Goal: Find contact information: Find contact information

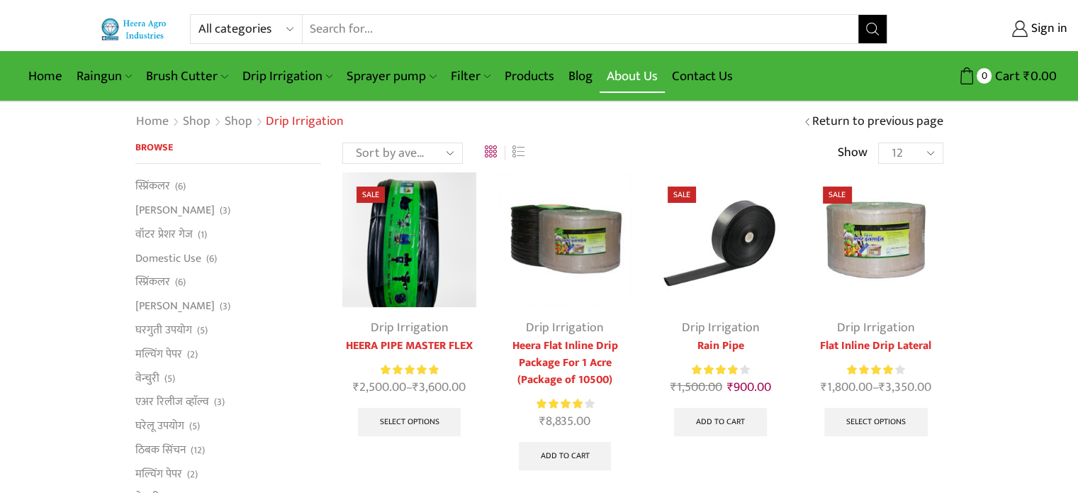
click at [617, 82] on link "About Us" at bounding box center [632, 76] width 65 height 33
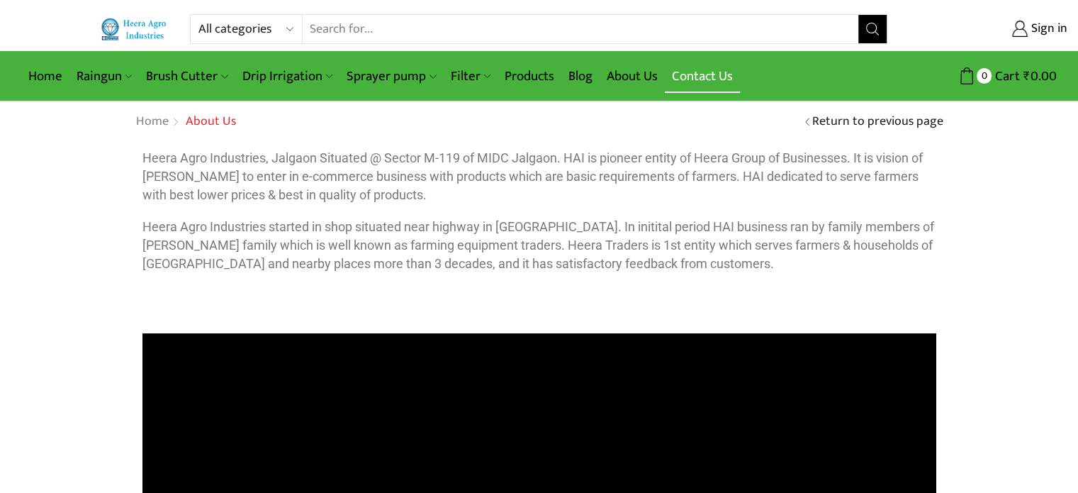
click at [695, 69] on link "Contact Us" at bounding box center [702, 76] width 75 height 33
